Goal: Information Seeking & Learning: Learn about a topic

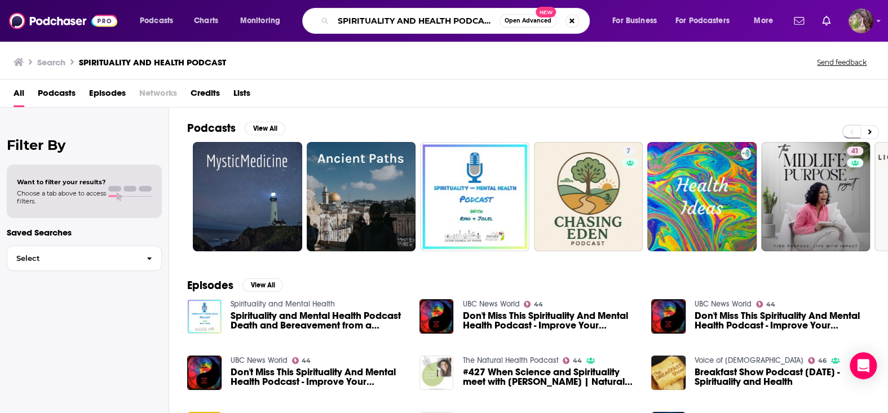
drag, startPoint x: 337, startPoint y: 24, endPoint x: 546, endPoint y: 32, distance: 209.4
click at [546, 32] on div "SPIRITUALITY AND HEALTH PODCAST Open Advanced New" at bounding box center [446, 21] width 288 height 26
click at [462, 17] on input "secret teachings [PERSON_NAME]" at bounding box center [416, 21] width 166 height 18
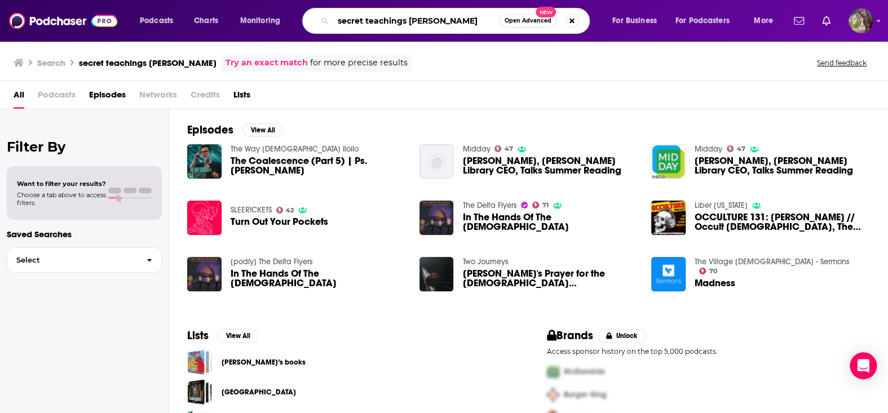
drag, startPoint x: 465, startPoint y: 19, endPoint x: 409, endPoint y: 24, distance: 56.6
click at [409, 24] on input "secret teachings [PERSON_NAME]" at bounding box center [416, 21] width 166 height 18
type input "secret teachings"
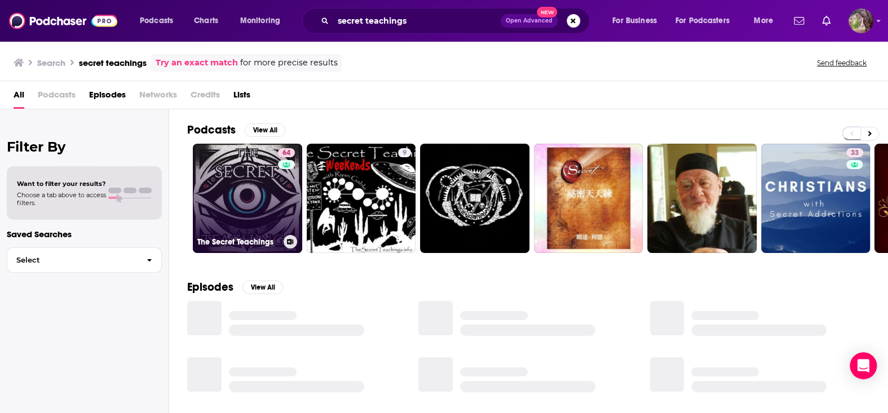
click at [244, 194] on link "64 The Secret Teachings" at bounding box center [247, 198] width 109 height 109
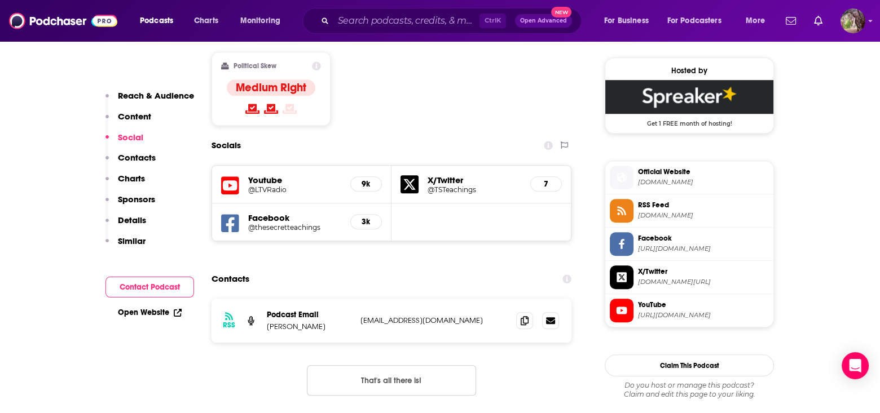
scroll to position [902, 0]
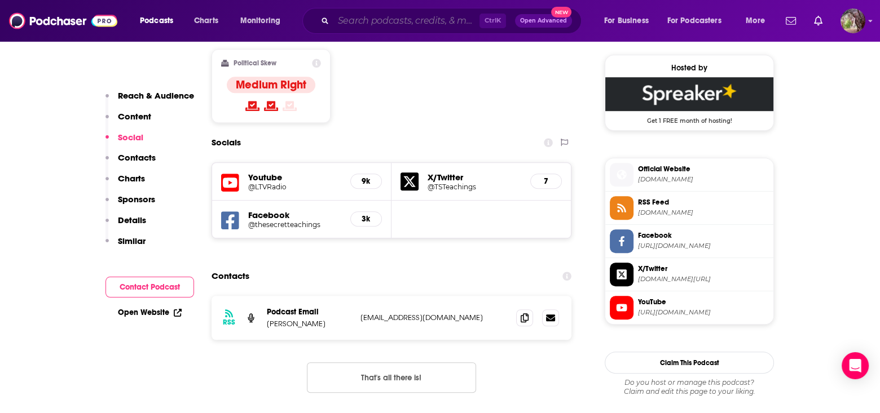
click at [350, 16] on input "Search podcasts, credits, & more..." at bounding box center [406, 21] width 146 height 18
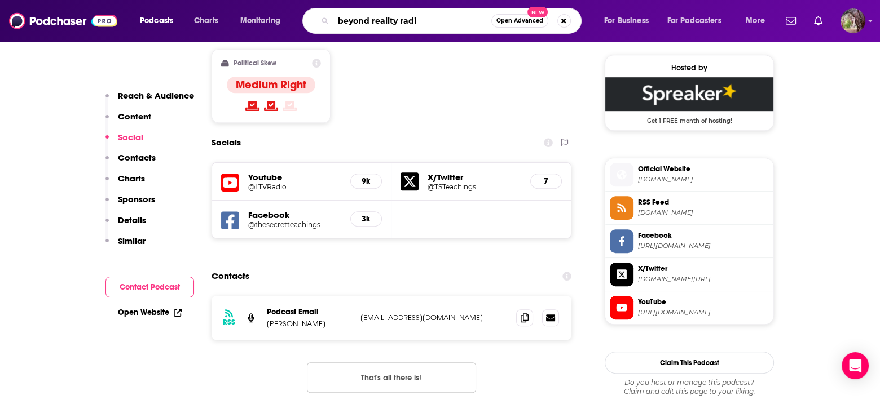
type input "beyond reality radio"
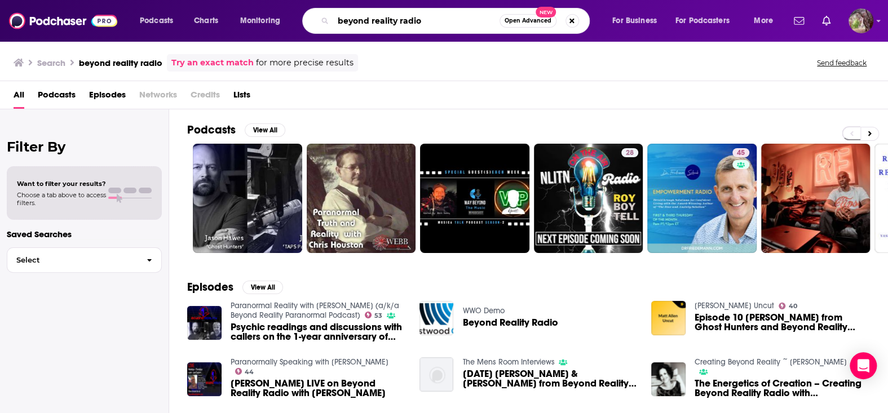
drag, startPoint x: 433, startPoint y: 20, endPoint x: 318, endPoint y: 24, distance: 115.2
click at [319, 24] on div "beyond reality radio Open Advanced New" at bounding box center [446, 21] width 288 height 26
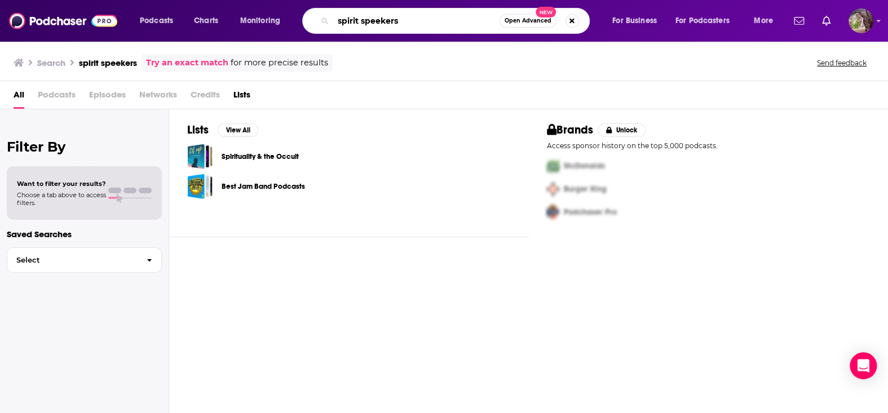
drag, startPoint x: 410, startPoint y: 20, endPoint x: 377, endPoint y: 24, distance: 33.4
click at [377, 24] on input "spirit speekers" at bounding box center [416, 21] width 166 height 18
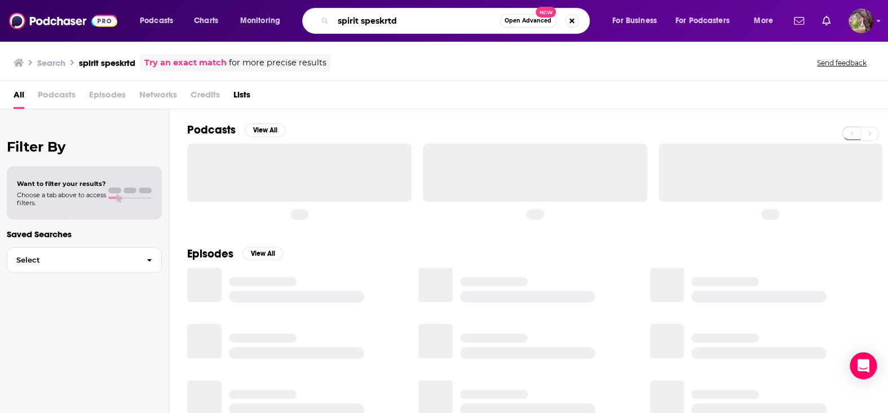
drag, startPoint x: 404, startPoint y: 21, endPoint x: 377, endPoint y: 20, distance: 26.5
click at [377, 20] on input "spirit speskrtd" at bounding box center [416, 21] width 166 height 18
type input "spirit speakers"
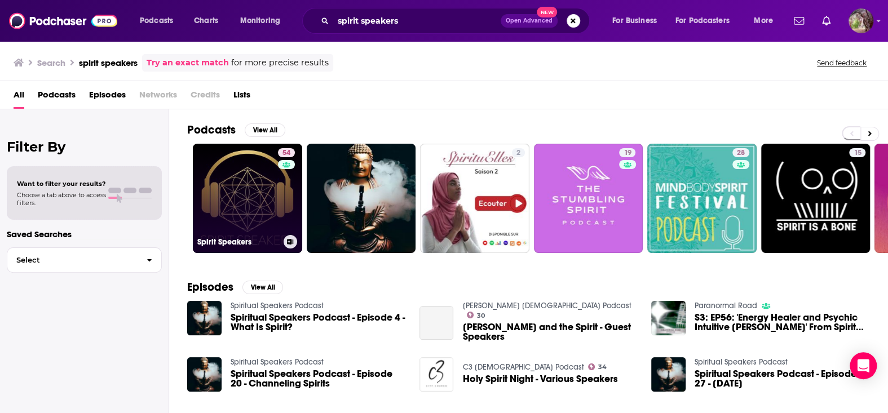
click at [261, 195] on link "54 Spirit Speakers" at bounding box center [247, 198] width 109 height 109
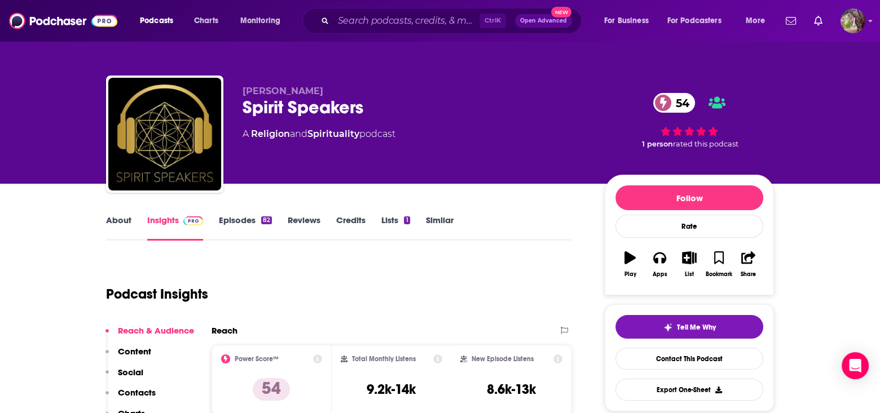
click at [118, 219] on link "About" at bounding box center [118, 228] width 25 height 26
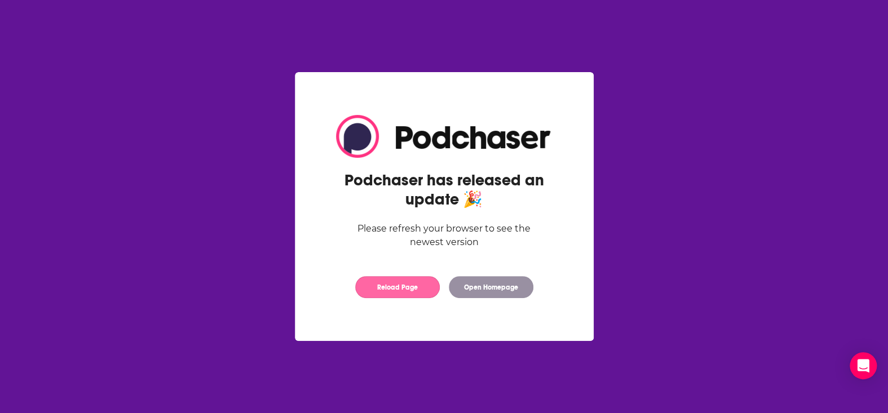
click at [397, 288] on button "Reload Page" at bounding box center [397, 287] width 85 height 22
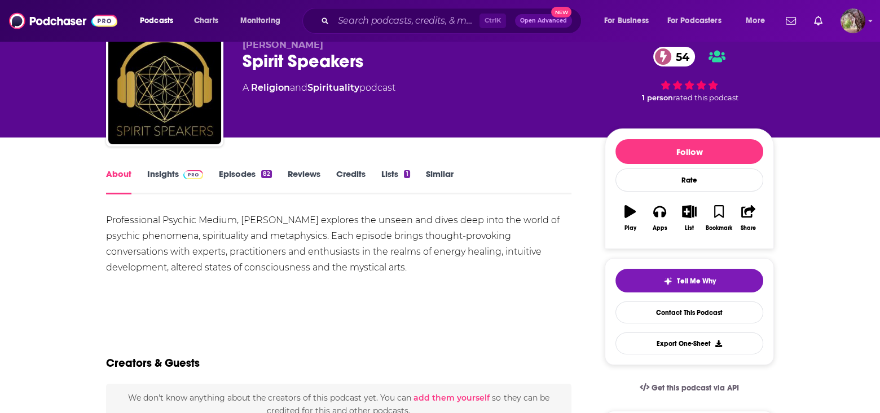
scroll to position [113, 0]
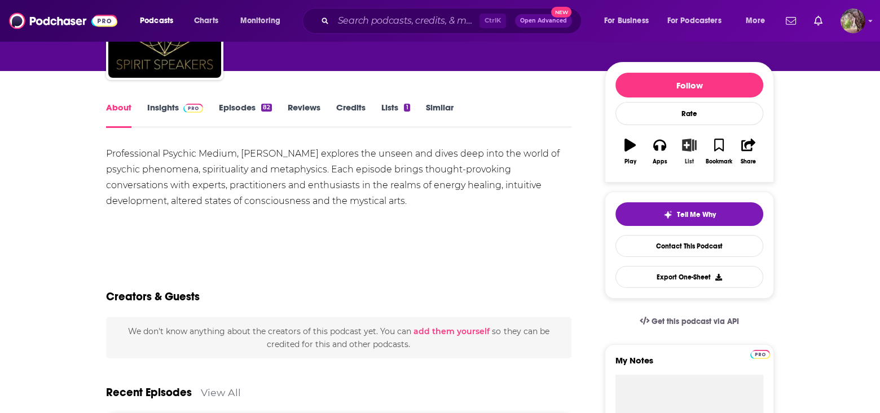
click at [686, 144] on icon "button" at bounding box center [689, 145] width 14 height 12
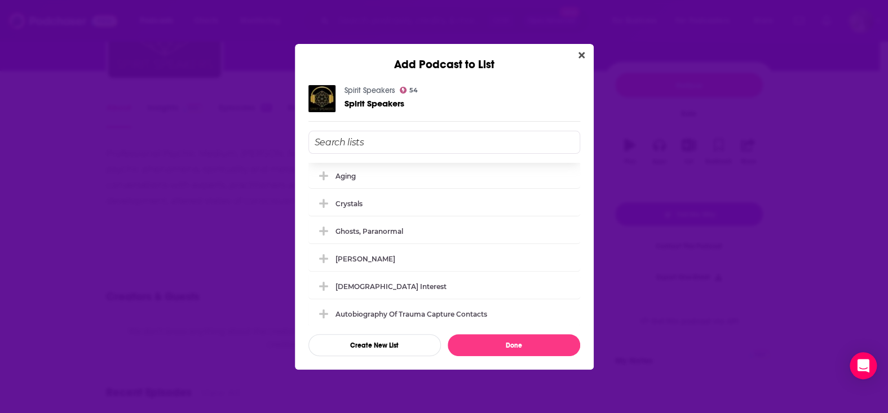
scroll to position [556, 0]
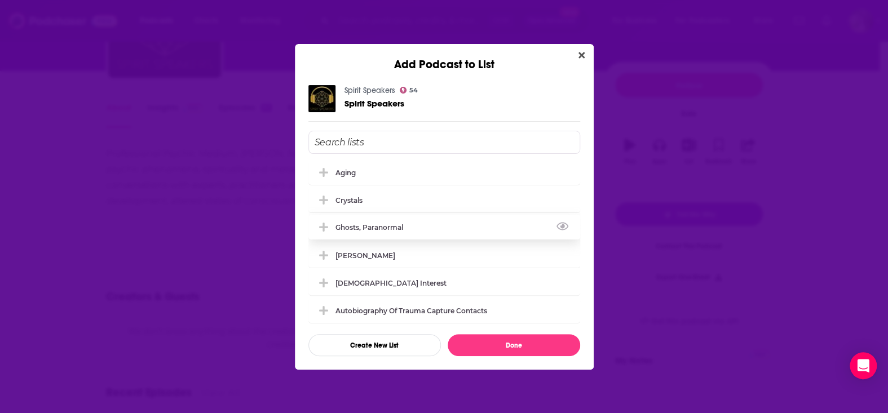
click at [395, 224] on div "Ghosts, paranormal" at bounding box center [373, 227] width 74 height 8
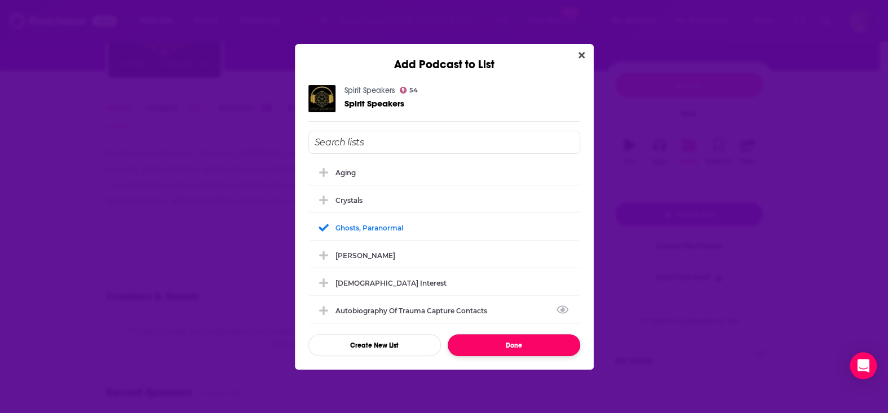
click at [516, 345] on button "Done" at bounding box center [514, 345] width 133 height 22
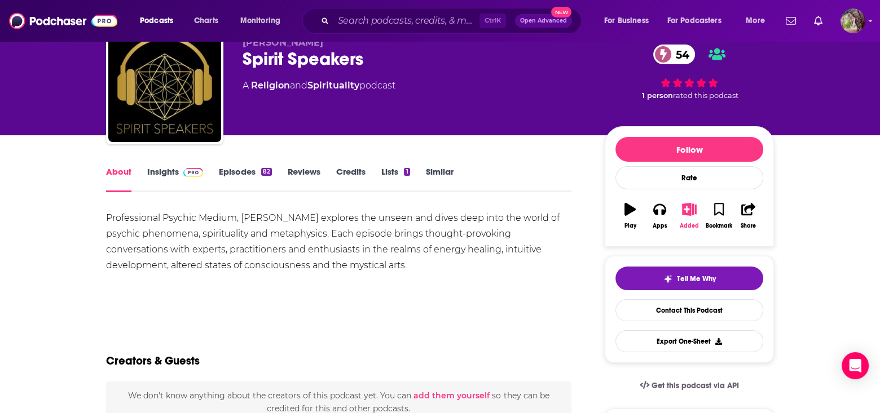
scroll to position [0, 0]
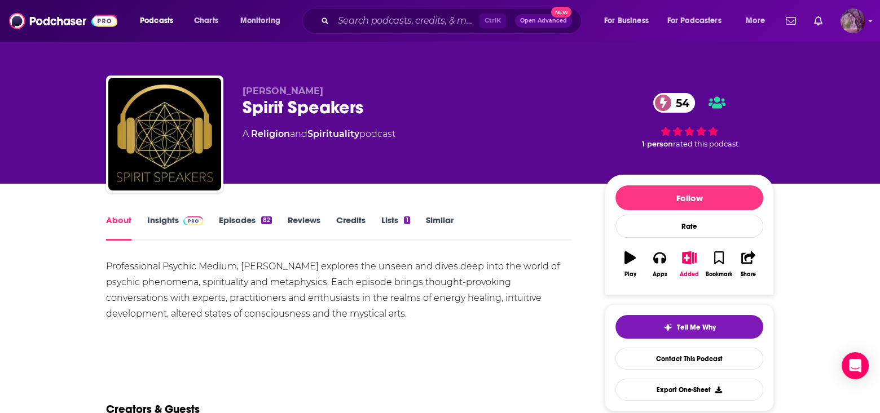
click at [856, 20] on img "Logged in as MSanz" at bounding box center [852, 20] width 25 height 25
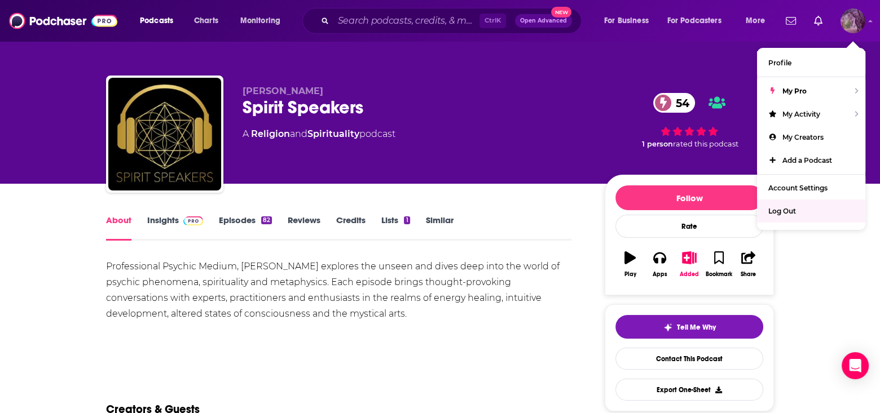
click at [781, 211] on span "Log Out" at bounding box center [782, 211] width 28 height 8
